Goal: Task Accomplishment & Management: Manage account settings

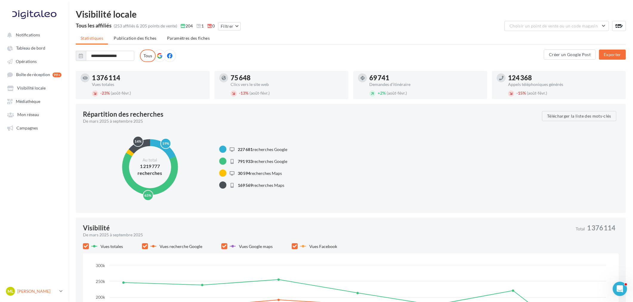
click at [58, 294] on link "ML [PERSON_NAME] gest-leraymartin" at bounding box center [34, 290] width 59 height 11
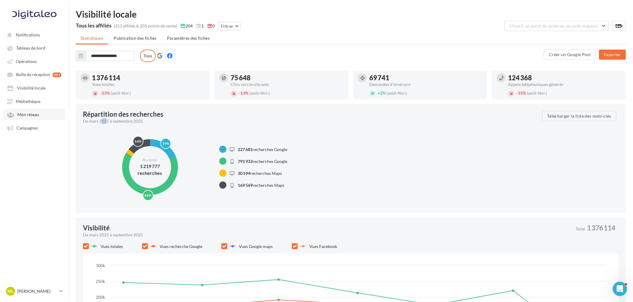
click at [38, 112] on span "Mon réseau" at bounding box center [28, 114] width 22 height 5
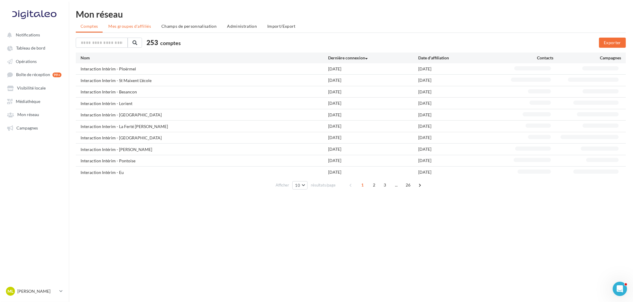
click at [141, 25] on span "Mes groupes d'affiliés" at bounding box center [129, 26] width 43 height 5
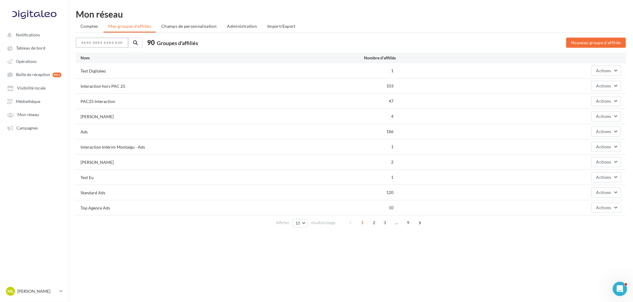
click at [103, 43] on input "text" at bounding box center [102, 43] width 52 height 10
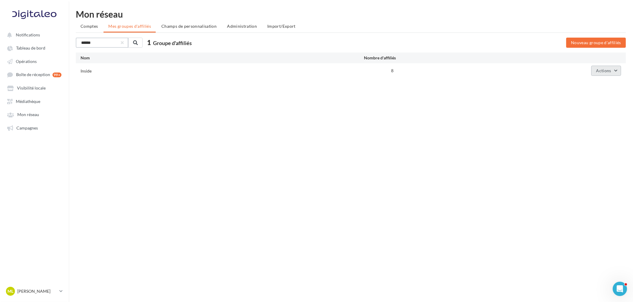
type input "******"
click at [608, 75] on button "Actions" at bounding box center [606, 71] width 30 height 10
click at [614, 72] on button "Actions" at bounding box center [606, 71] width 30 height 10
drag, startPoint x: 588, startPoint y: 82, endPoint x: 606, endPoint y: 83, distance: 18.0
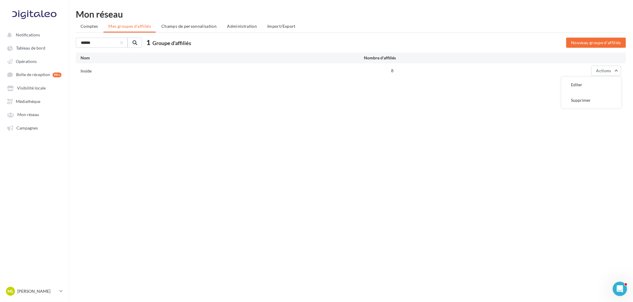
click at [606, 83] on button "Editer" at bounding box center [591, 85] width 60 height 16
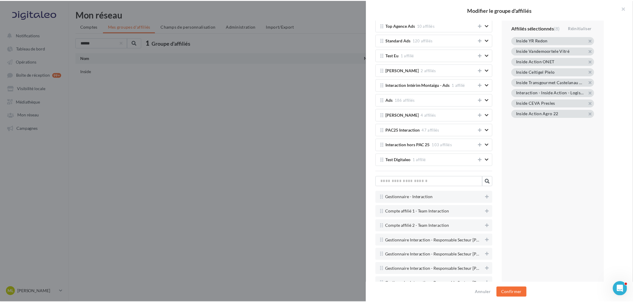
scroll to position [1292, 0]
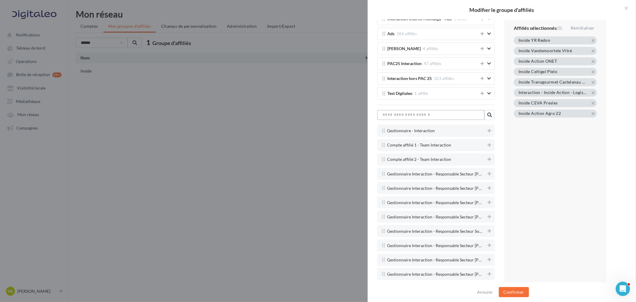
click at [425, 120] on input "text" at bounding box center [430, 115] width 107 height 10
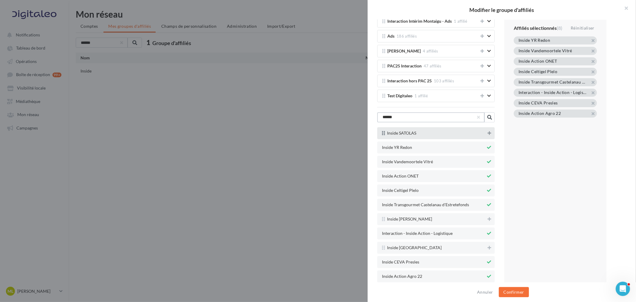
type input "******"
click at [487, 135] on icon at bounding box center [489, 133] width 4 height 4
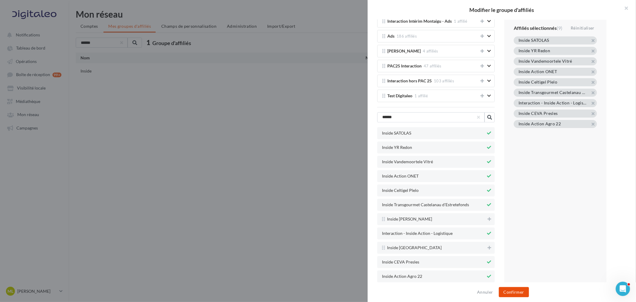
click at [523, 291] on button "Confirmer" at bounding box center [514, 292] width 30 height 10
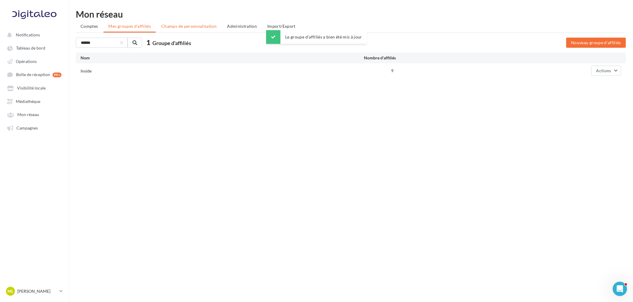
click at [176, 30] on li "Champs de personnalisation" at bounding box center [189, 26] width 65 height 11
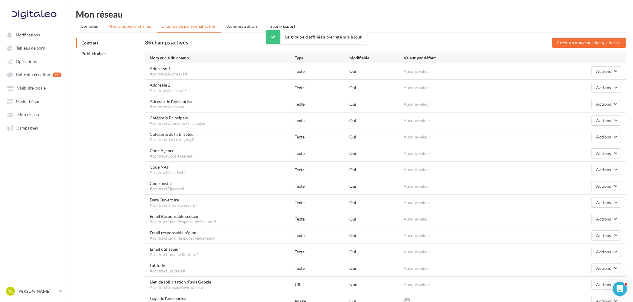
click at [138, 28] on span "Mes groupes d'affiliés" at bounding box center [129, 26] width 43 height 5
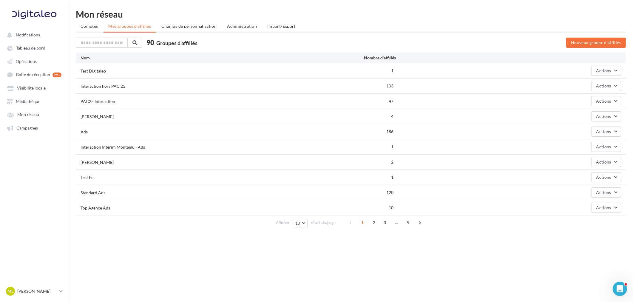
drag, startPoint x: 138, startPoint y: 28, endPoint x: 362, endPoint y: 6, distance: 225.3
click at [362, 5] on html "Notifications Tableau de bord Opérations" at bounding box center [316, 151] width 633 height 302
click at [46, 288] on p "[PERSON_NAME]" at bounding box center [37, 291] width 40 height 6
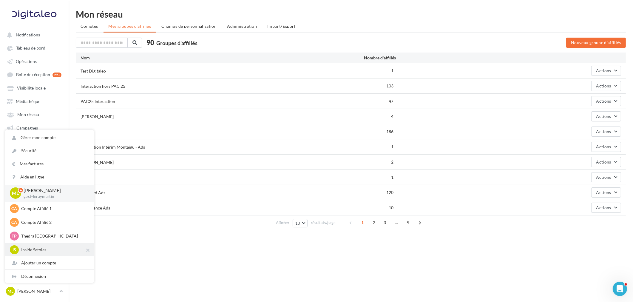
click at [53, 247] on p "Inside Satolas" at bounding box center [54, 250] width 66 height 6
